Goal: Information Seeking & Learning: Learn about a topic

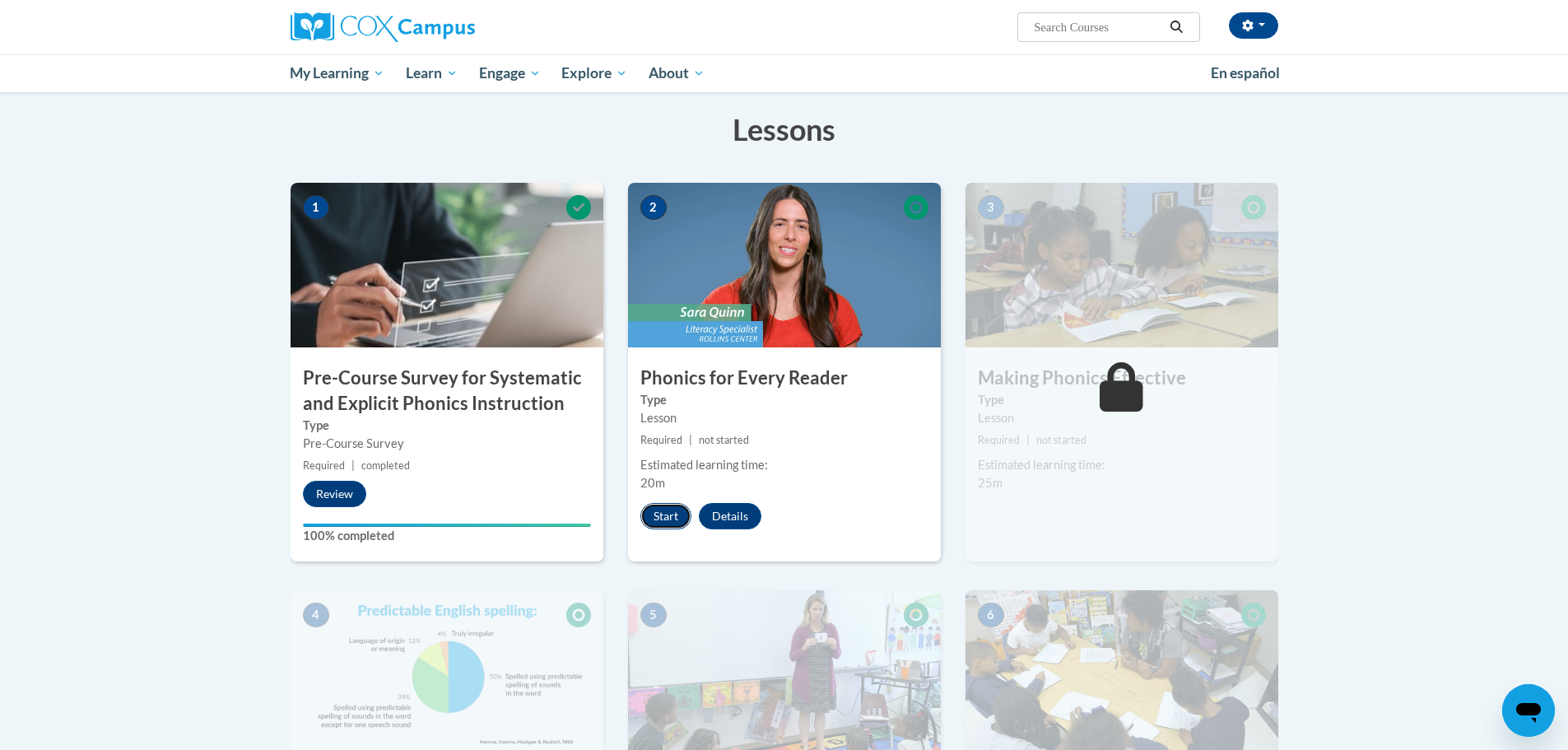
click at [661, 512] on button "Start" at bounding box center [666, 516] width 51 height 27
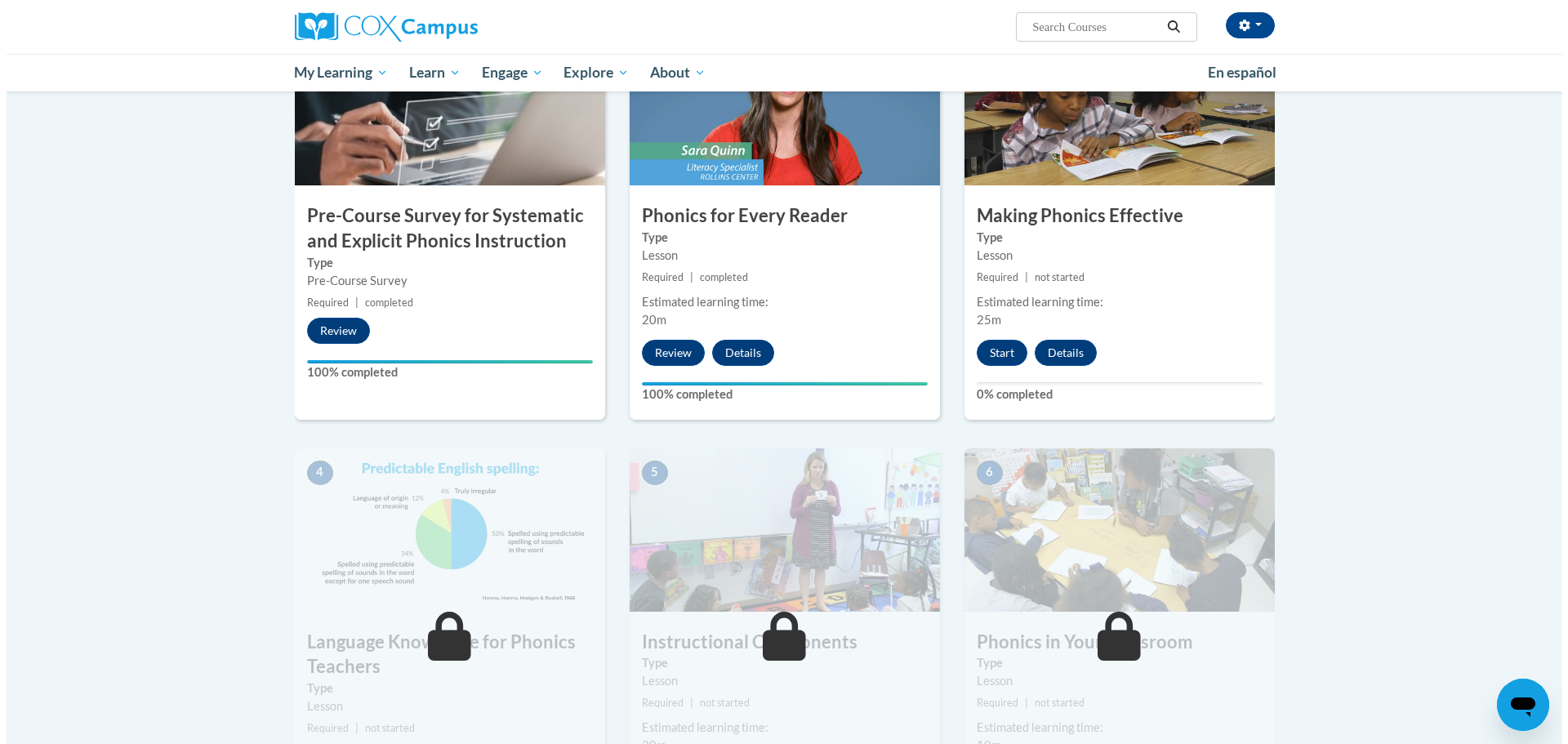
scroll to position [409, 0]
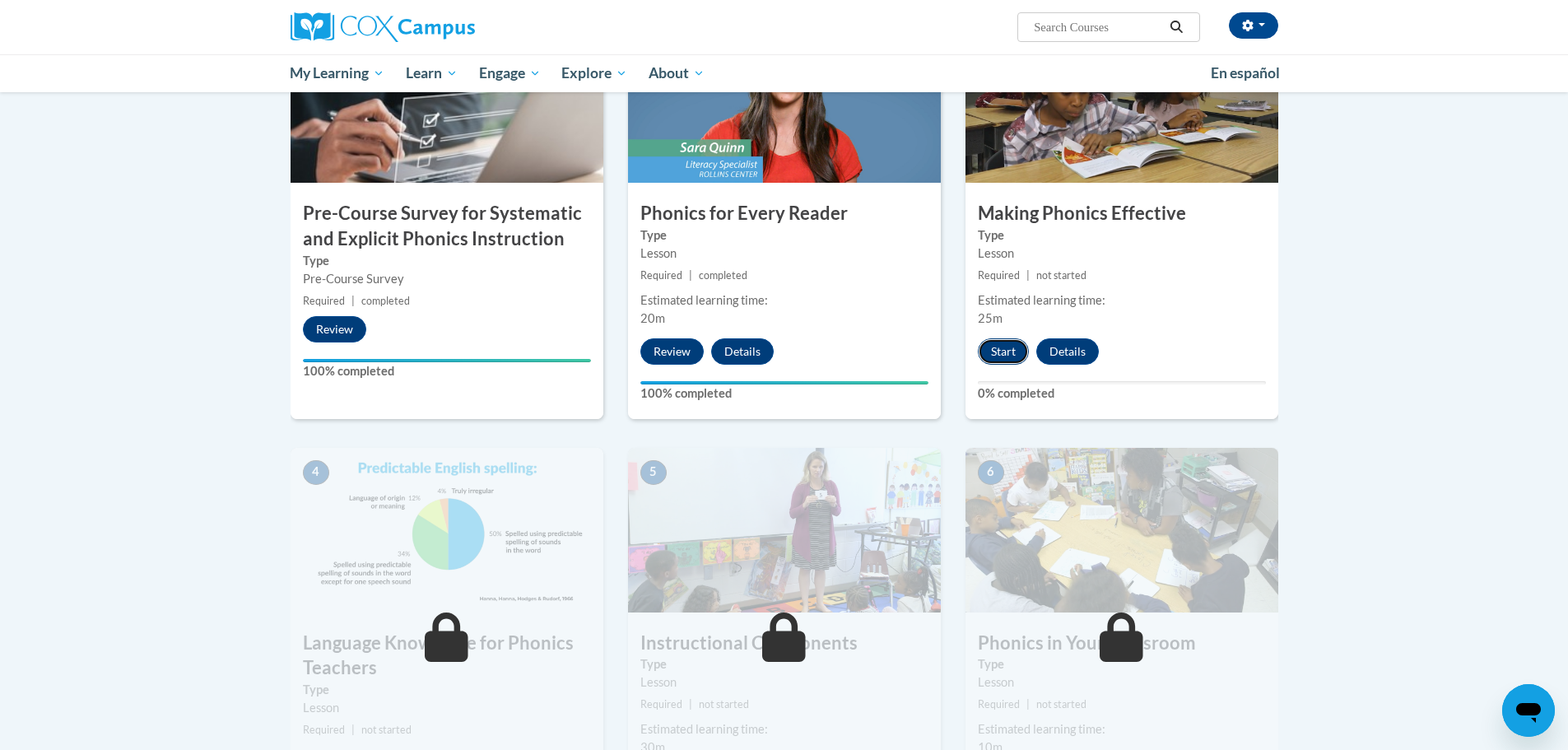
click at [1010, 346] on button "Start" at bounding box center [1004, 351] width 51 height 27
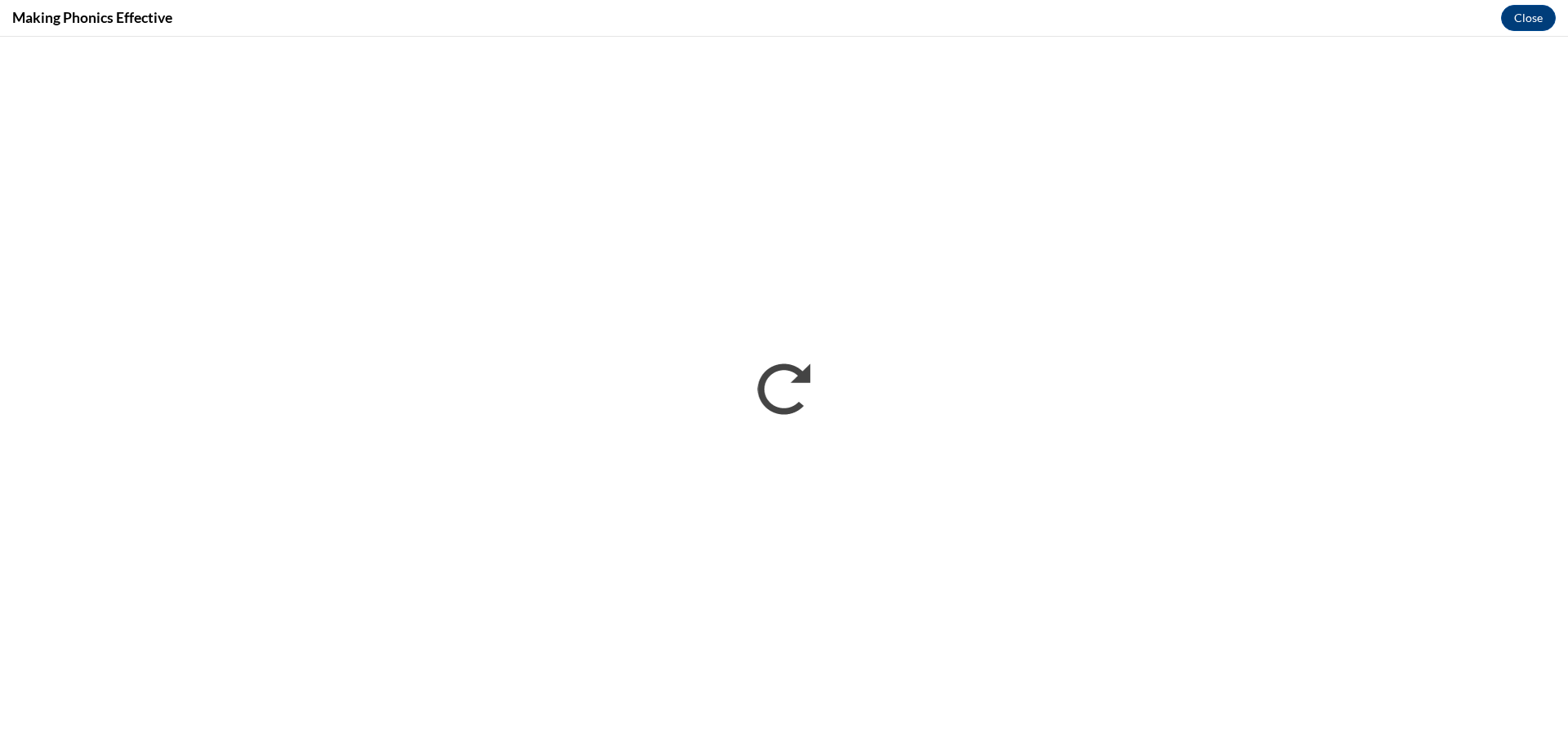
scroll to position [0, 0]
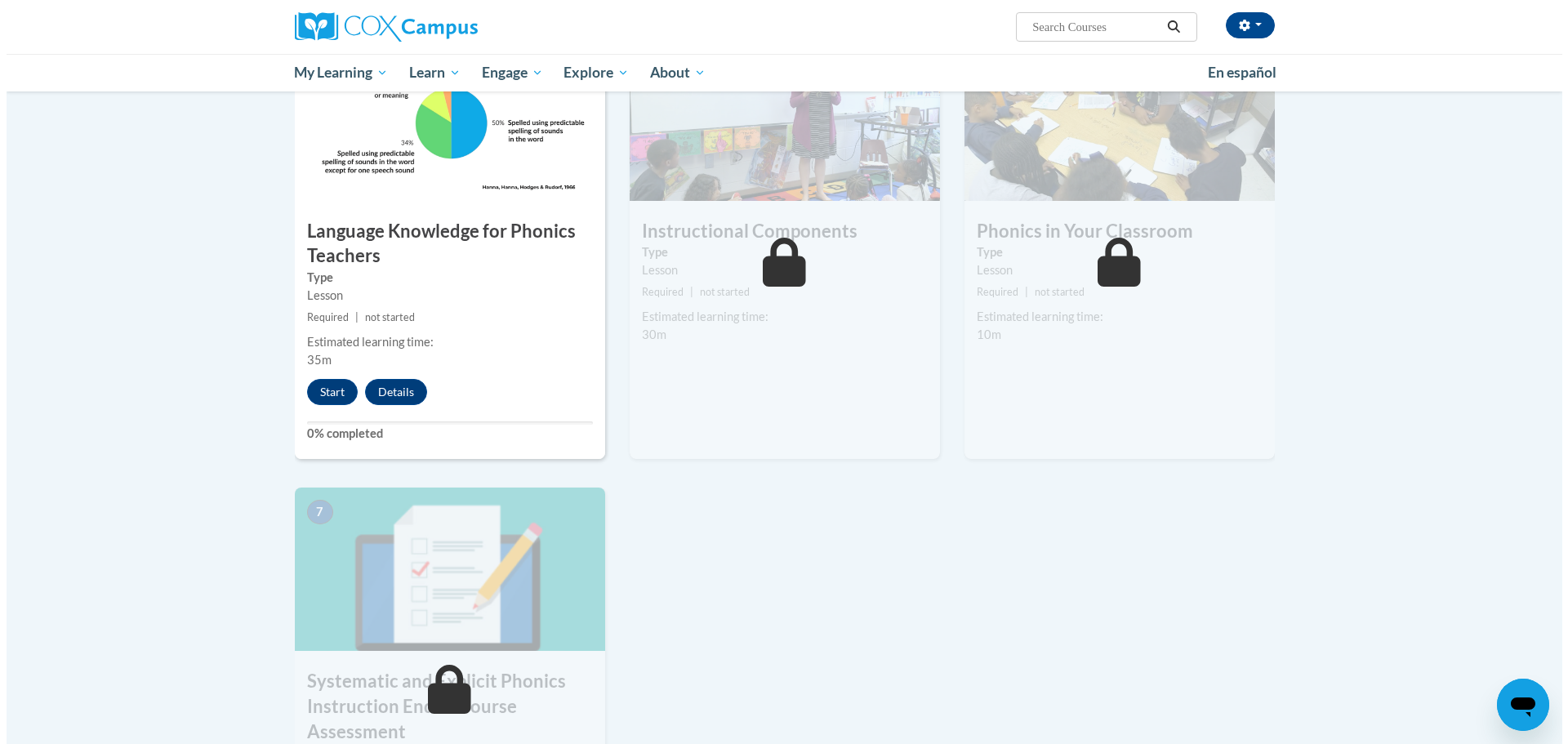
scroll to position [816, 0]
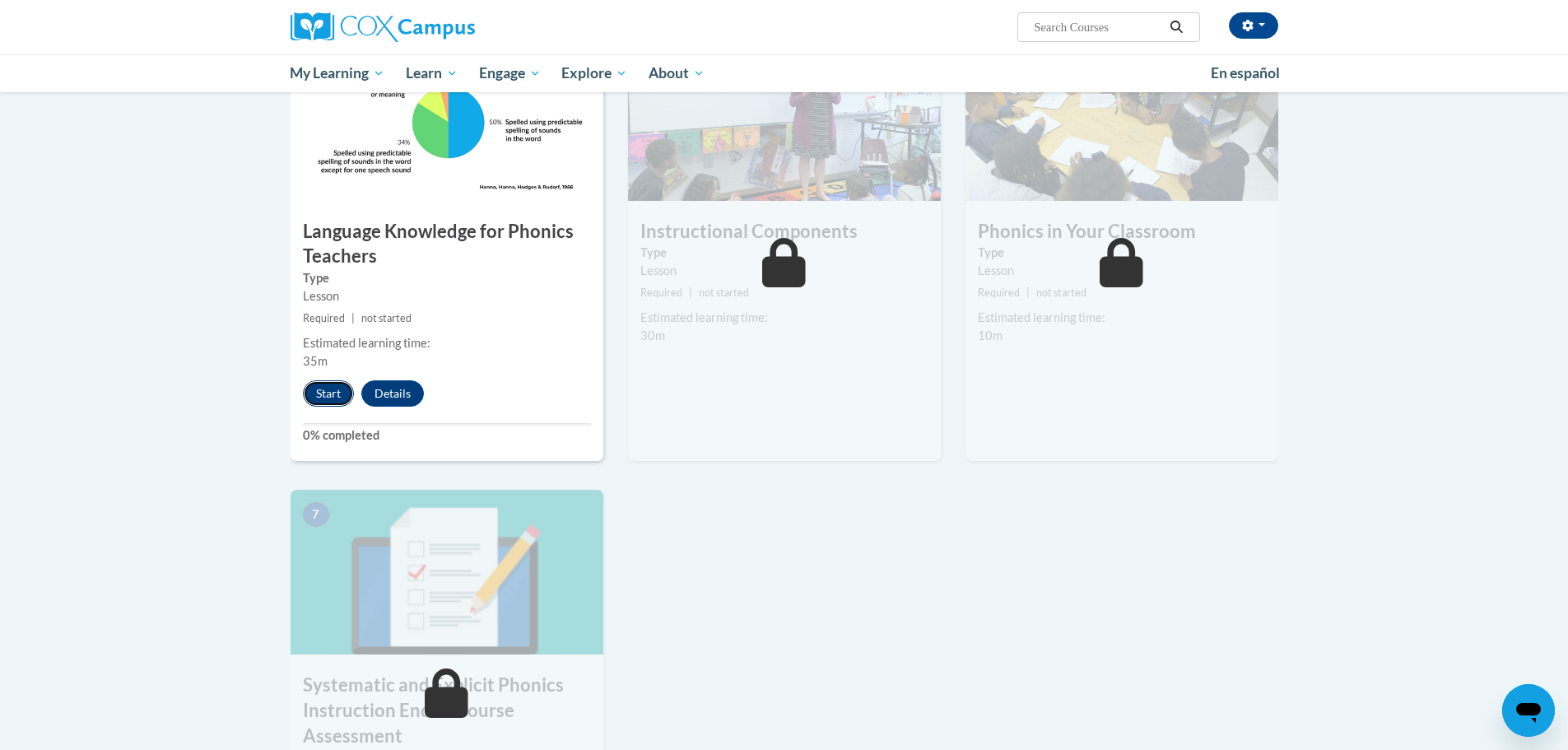
click at [331, 396] on button "Start" at bounding box center [328, 393] width 51 height 27
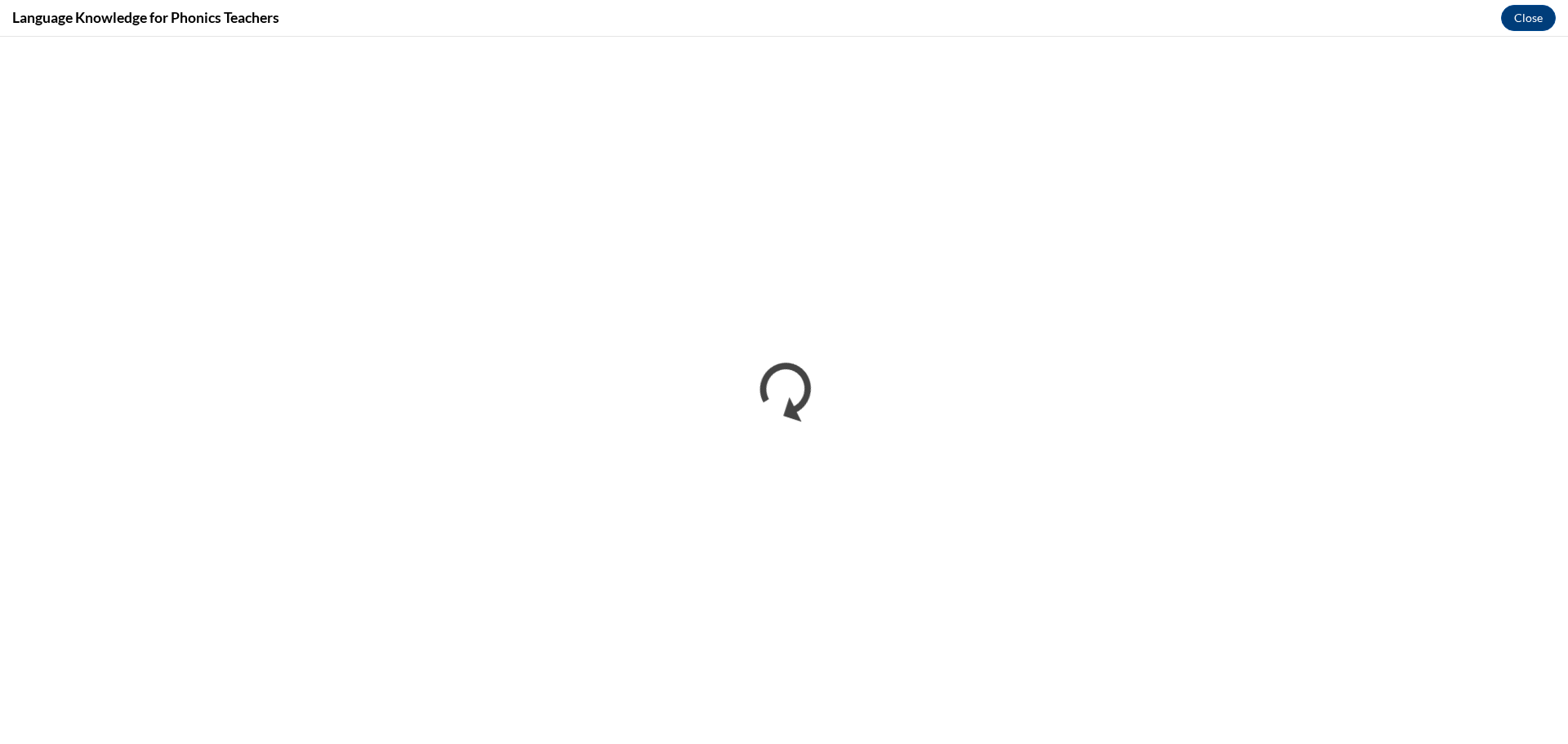
scroll to position [0, 0]
